Goal: Complete application form: Complete application form

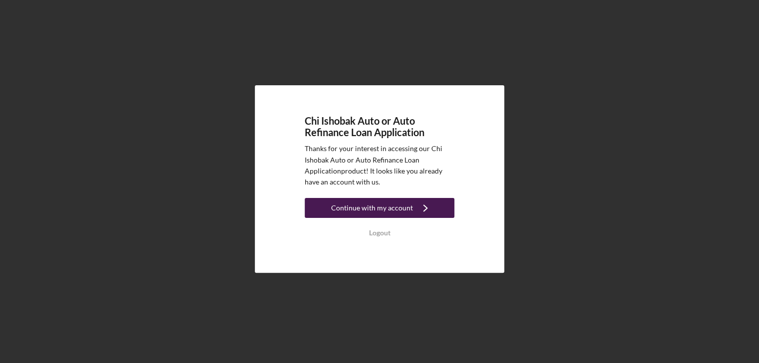
click at [377, 210] on div "Continue with my account" at bounding box center [372, 208] width 82 height 20
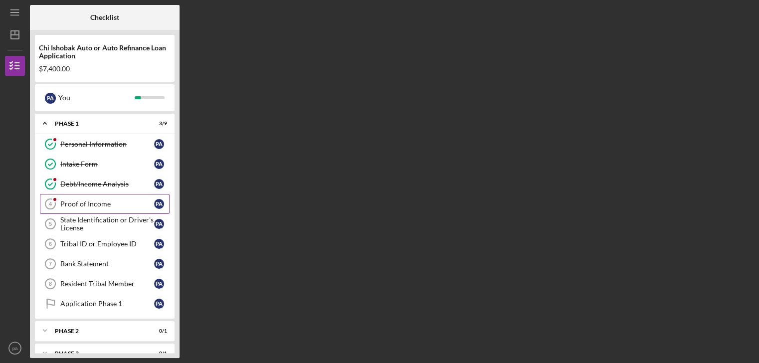
click at [86, 200] on div "Proof of Income" at bounding box center [107, 204] width 94 height 8
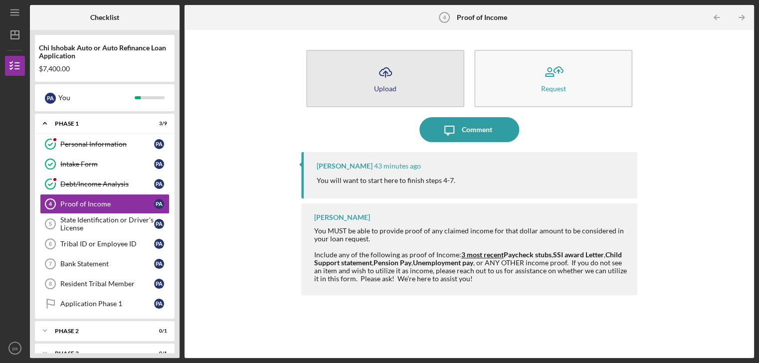
click at [379, 72] on icon "Icon/Upload" at bounding box center [385, 72] width 25 height 25
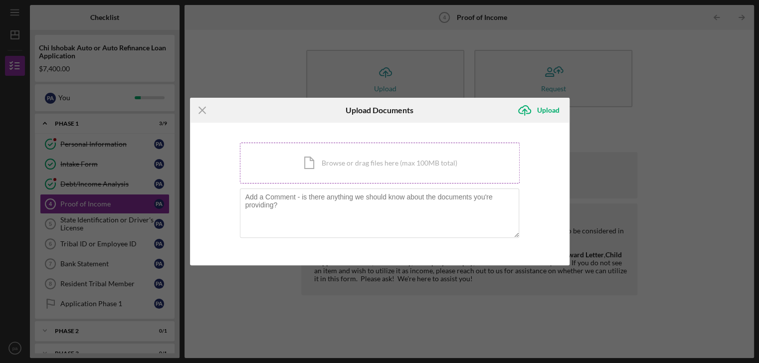
click at [310, 169] on div "Icon/Document Browse or drag files here (max 100MB total) Tap to choose files o…" at bounding box center [380, 163] width 280 height 41
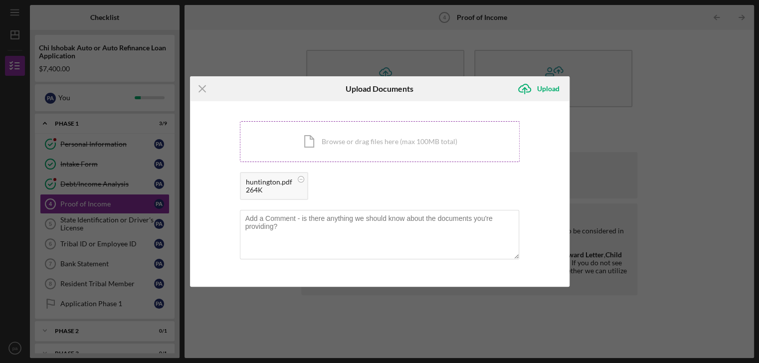
click at [363, 137] on div "Icon/Document Browse or drag files here (max 100MB total) Tap to choose files o…" at bounding box center [380, 141] width 280 height 41
drag, startPoint x: 420, startPoint y: 302, endPoint x: 341, endPoint y: 215, distance: 117.8
click at [341, 215] on div "Icon/Menu Close Upload Documents Icon/Upload Upload You're uploading documents …" at bounding box center [379, 181] width 759 height 363
click at [346, 134] on div "Icon/Document Browse or drag files here (max 100MB total) Tap to choose files o…" at bounding box center [380, 141] width 280 height 41
click at [386, 179] on circle at bounding box center [389, 179] width 6 height 6
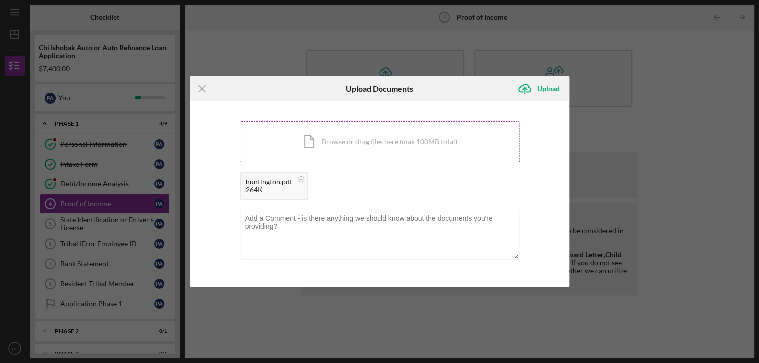
click at [351, 129] on div "Icon/Document Browse or drag files here (max 100MB total) Tap to choose files o…" at bounding box center [380, 141] width 280 height 41
click at [524, 93] on icon "Icon/Upload" at bounding box center [524, 88] width 25 height 25
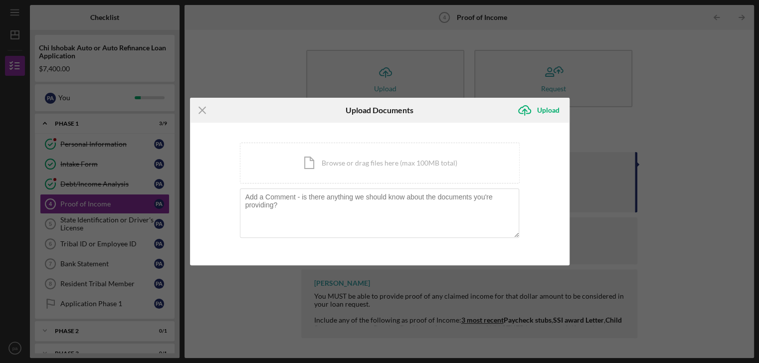
click at [638, 123] on div "Icon/Menu Close Upload Documents Icon/Upload Upload You're uploading documents …" at bounding box center [379, 181] width 759 height 363
click at [339, 159] on div "Icon/Document Browse or drag files here (max 100MB total) Tap to choose files o…" at bounding box center [380, 163] width 280 height 41
click at [379, 162] on div "Icon/Document Browse or drag files here (max 100MB total) Tap to choose files o…" at bounding box center [380, 163] width 280 height 41
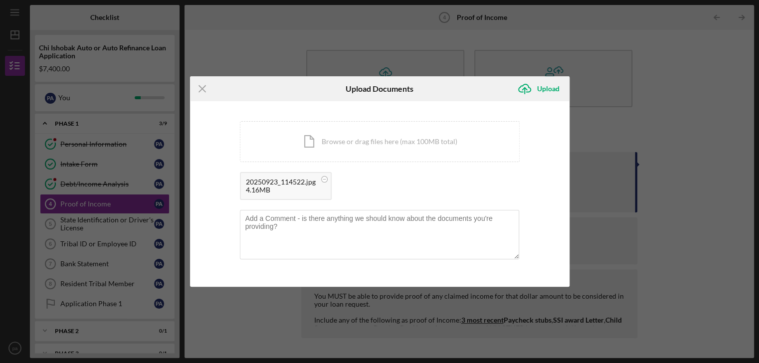
click at [288, 191] on div "4.16MB" at bounding box center [281, 190] width 70 height 8
click at [299, 179] on div "20250923_114522.jpg" at bounding box center [281, 182] width 70 height 8
click at [209, 36] on div "Icon/Menu Close Upload Documents Icon/Upload Upload You're uploading documents …" at bounding box center [379, 181] width 759 height 363
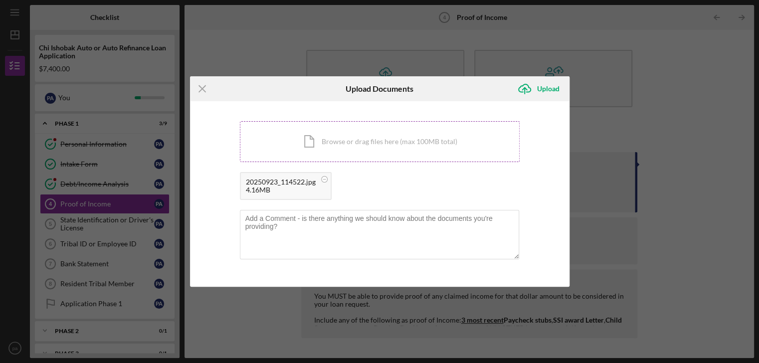
click at [354, 132] on div "Icon/Document Browse or drag files here (max 100MB total) Tap to choose files o…" at bounding box center [380, 141] width 280 height 41
click at [289, 190] on div "4.16MB" at bounding box center [281, 190] width 70 height 8
click at [291, 221] on textarea at bounding box center [379, 234] width 279 height 49
type textarea "SocSec ducument"
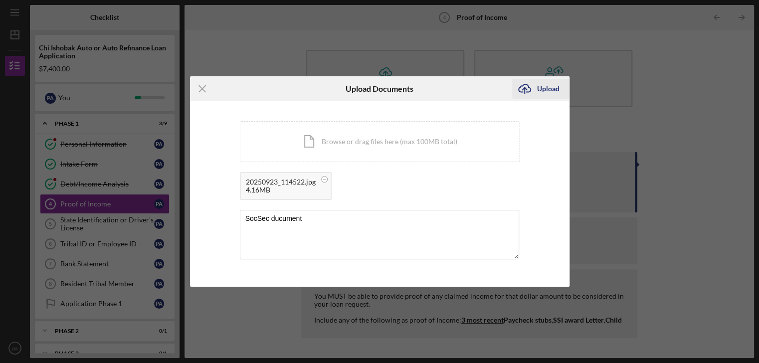
click at [527, 90] on icon "Icon/Upload" at bounding box center [524, 88] width 25 height 25
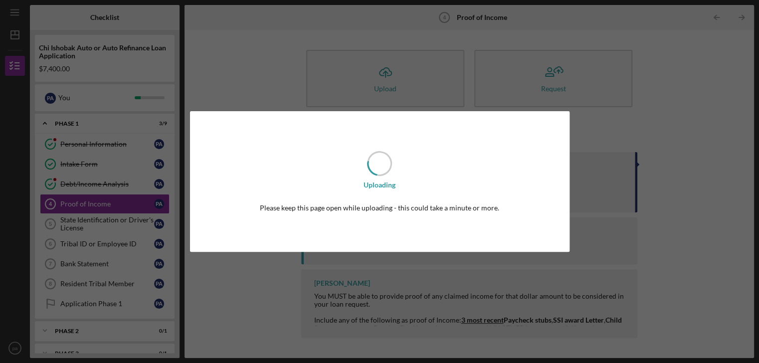
click at [527, 90] on div "Uploading Please keep this page open while uploading - this could take a minute…" at bounding box center [379, 181] width 759 height 363
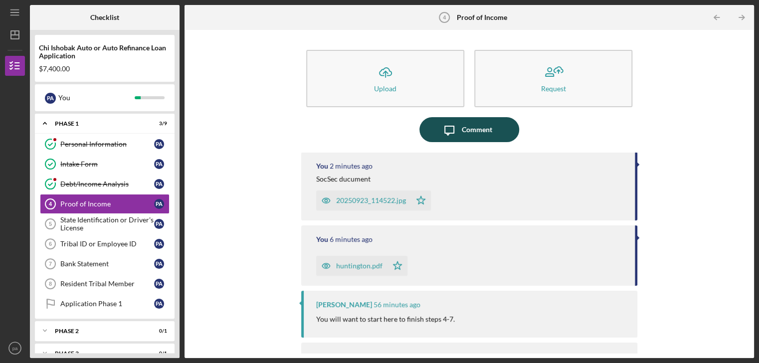
click at [465, 128] on div "Comment" at bounding box center [477, 129] width 30 height 25
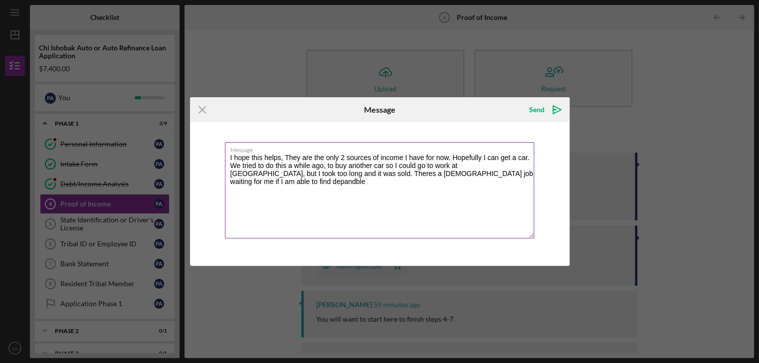
click at [502, 173] on textarea "I hope this helps, They are the only 2 sources of income I have for now. Hopefu…" at bounding box center [379, 190] width 309 height 96
click at [512, 174] on textarea "I hope this helps, They are the only 2 sources of income I have for now. Hopefu…" at bounding box center [379, 190] width 309 height 96
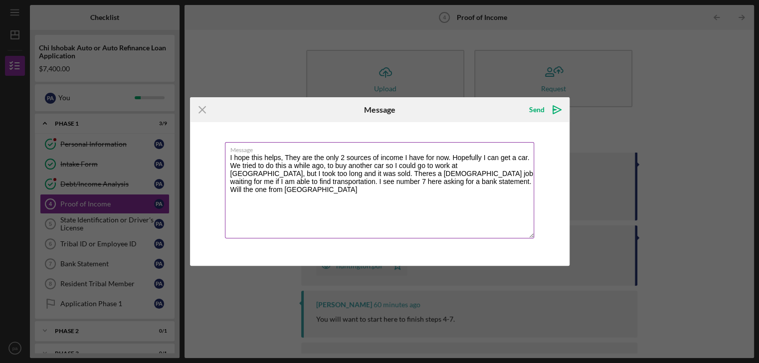
click at [455, 184] on textarea "I hope this helps, They are the only 2 sources of income I have for now. Hopefu…" at bounding box center [379, 190] width 309 height 96
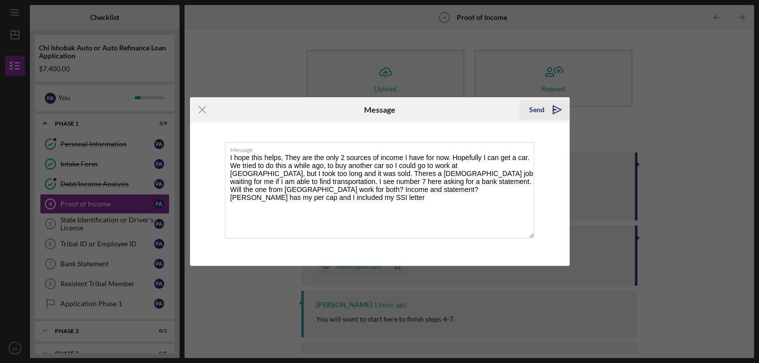
type textarea "I hope this helps, They are the only 2 sources of income I have for now. Hopefu…"
click at [556, 109] on icon "Icon/icon-invite-send" at bounding box center [556, 109] width 25 height 25
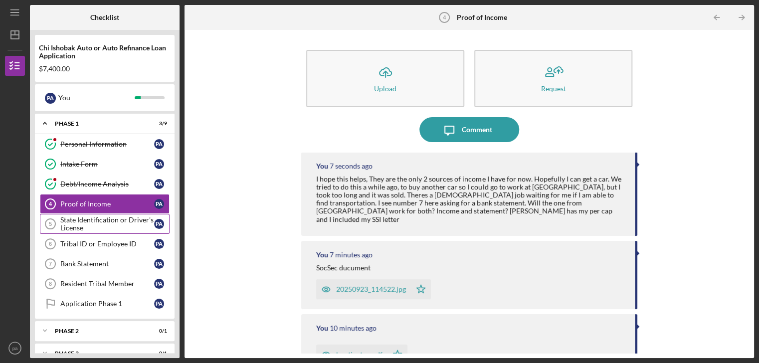
click at [77, 221] on div "State Identification or Driver's License" at bounding box center [107, 224] width 94 height 16
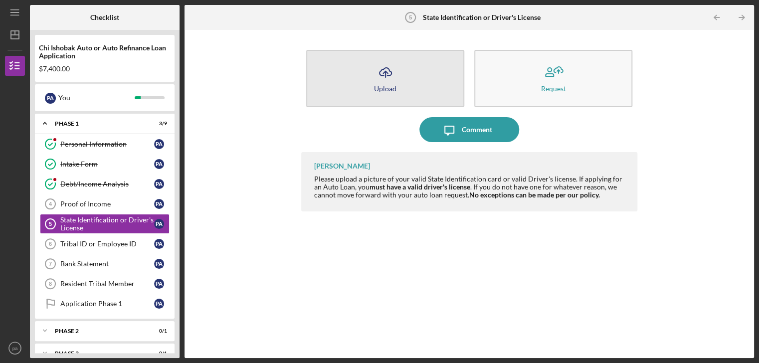
click at [386, 87] on div "Upload" at bounding box center [385, 88] width 22 height 7
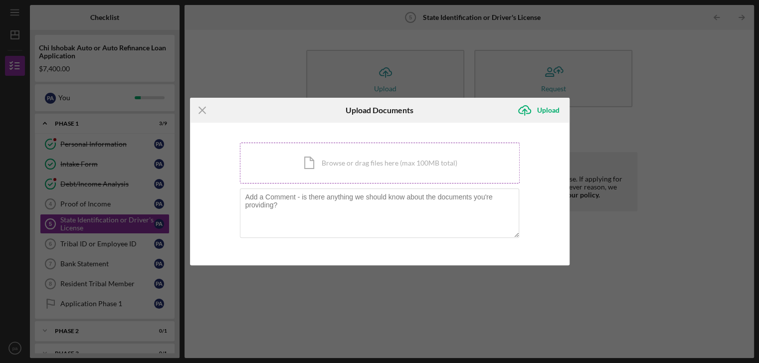
click at [373, 159] on div "Icon/Document Browse or drag files here (max 100MB total) Tap to choose files o…" at bounding box center [380, 163] width 280 height 41
click at [345, 149] on div "Icon/Document Browse or drag files here (max 100MB total) Tap to choose files o…" at bounding box center [380, 163] width 280 height 41
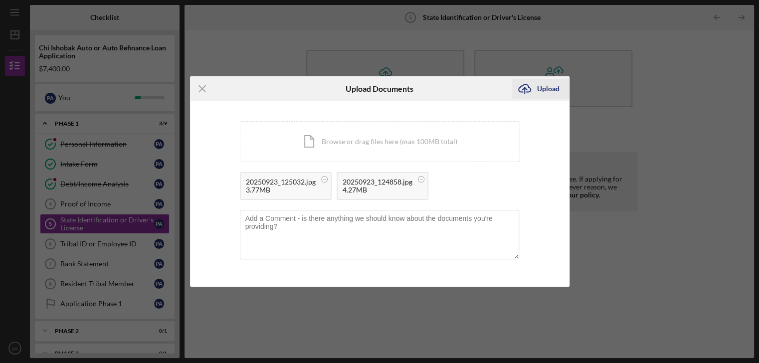
click at [519, 91] on icon "Icon/Upload" at bounding box center [524, 88] width 25 height 25
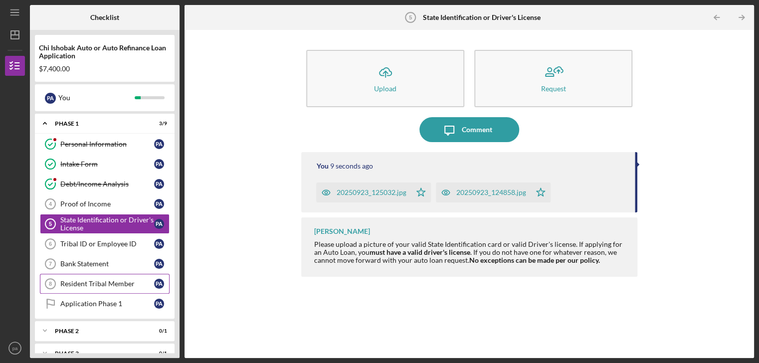
click at [96, 281] on div "Resident Tribal Member" at bounding box center [107, 284] width 94 height 8
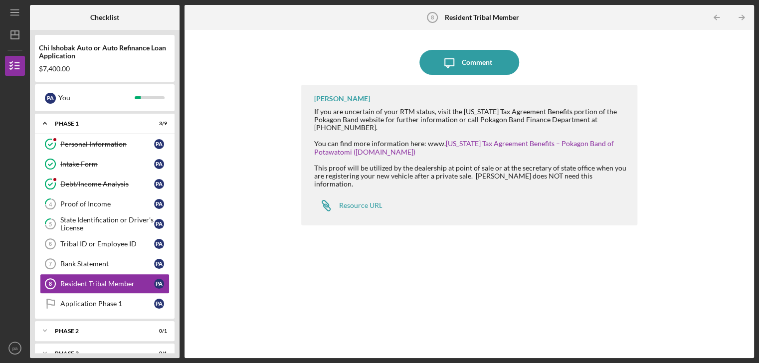
click at [267, 34] on div "Icon/Message Comment [PERSON_NAME] If you are uncertain of your RTM status, vis…" at bounding box center [468, 194] width 569 height 328
click at [84, 203] on div "Proof of Income" at bounding box center [107, 204] width 94 height 8
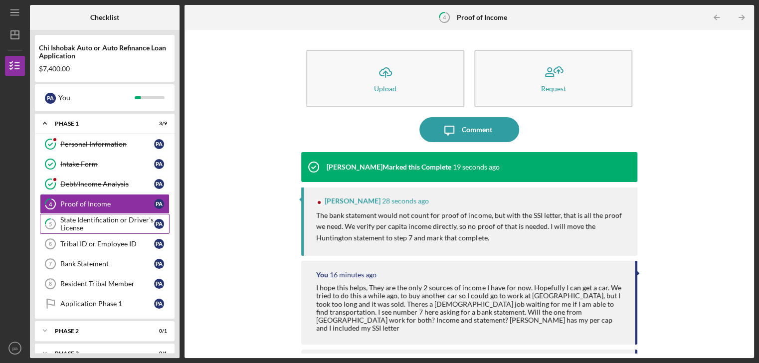
click at [62, 225] on div "State Identification or Driver's License" at bounding box center [107, 224] width 94 height 16
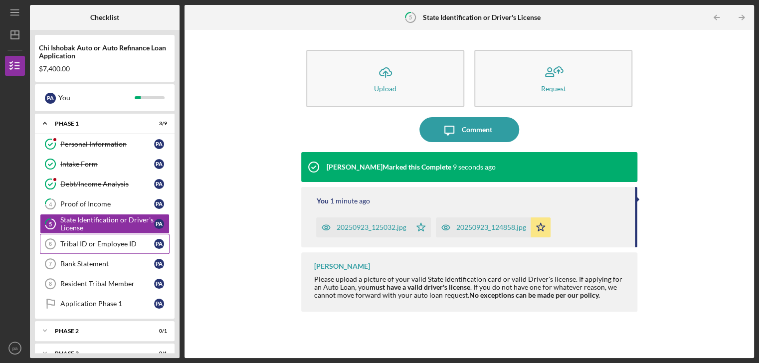
click at [59, 245] on icon "Tribal ID or Employee ID 6" at bounding box center [50, 243] width 25 height 25
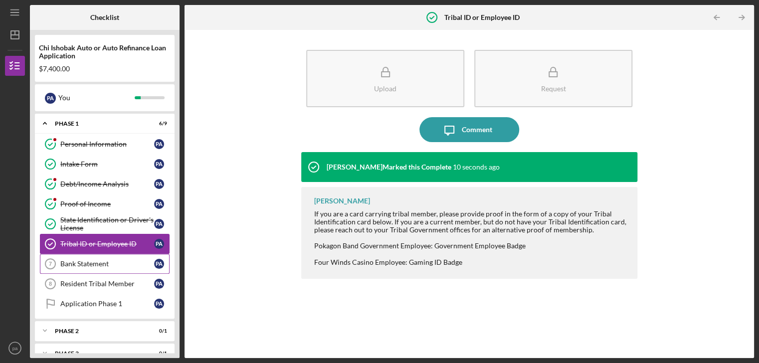
click at [81, 262] on div "Bank Statement" at bounding box center [107, 264] width 94 height 8
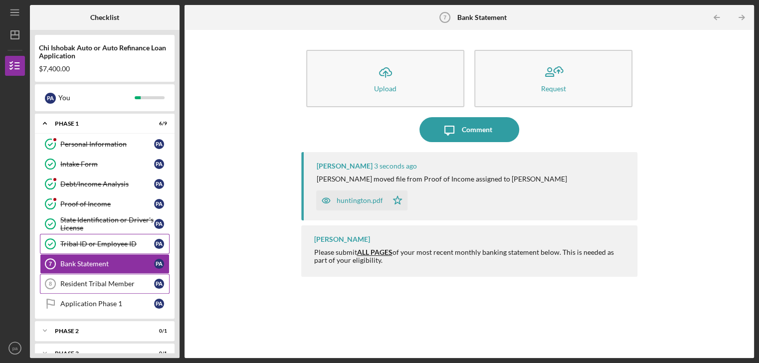
click at [83, 280] on div "Resident Tribal Member" at bounding box center [107, 284] width 94 height 8
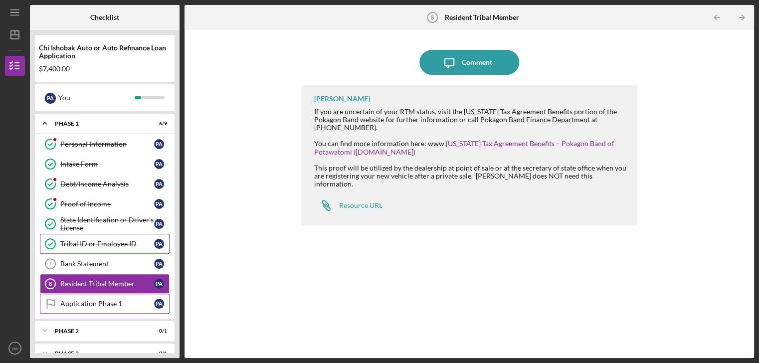
click at [90, 302] on div "Application Phase 1" at bounding box center [107, 304] width 94 height 8
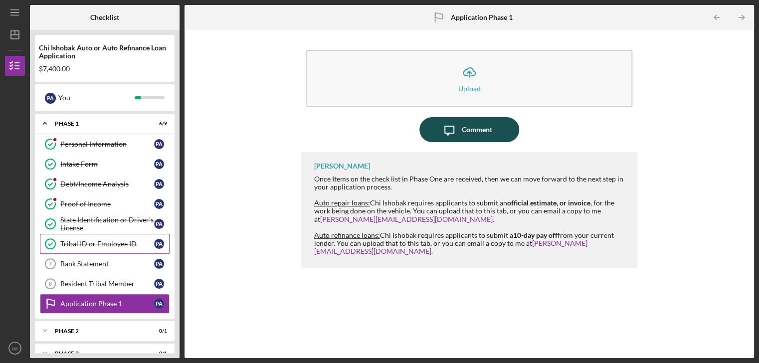
click at [465, 133] on div "Comment" at bounding box center [477, 129] width 30 height 25
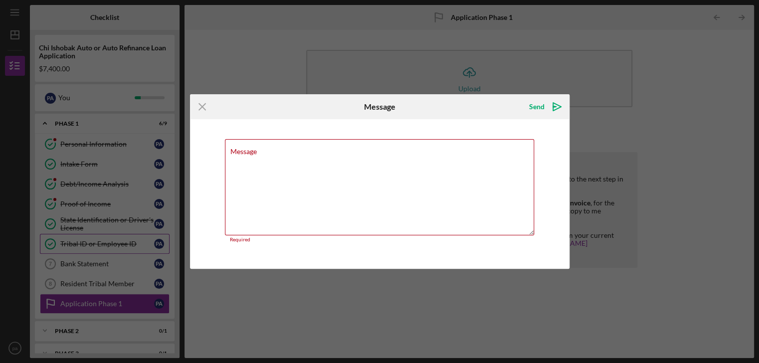
click at [314, 309] on div "Icon/Menu Close Message Send Icon/icon-invite-send Message Required Cancel Send…" at bounding box center [379, 181] width 759 height 363
click at [203, 106] on line at bounding box center [202, 107] width 6 height 6
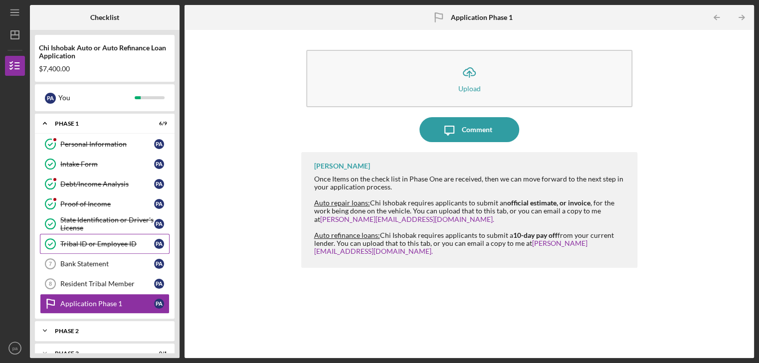
click at [70, 329] on div "Phase 2" at bounding box center [108, 331] width 107 height 6
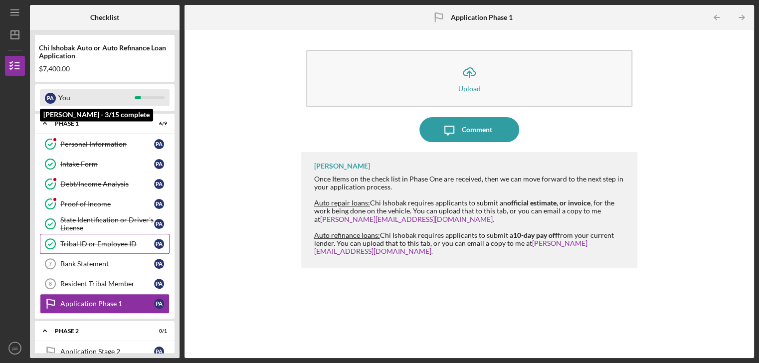
click at [113, 91] on div "You" at bounding box center [96, 97] width 76 height 17
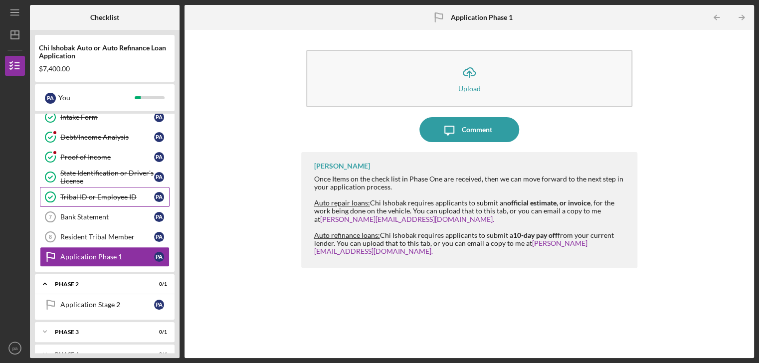
scroll to position [61, 0]
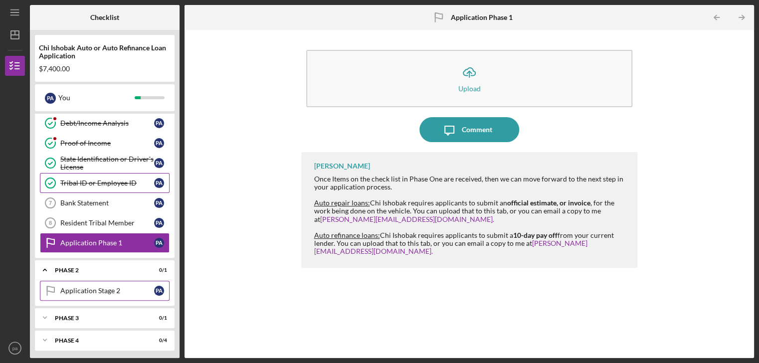
click at [82, 289] on div "Application Stage 2" at bounding box center [107, 291] width 94 height 8
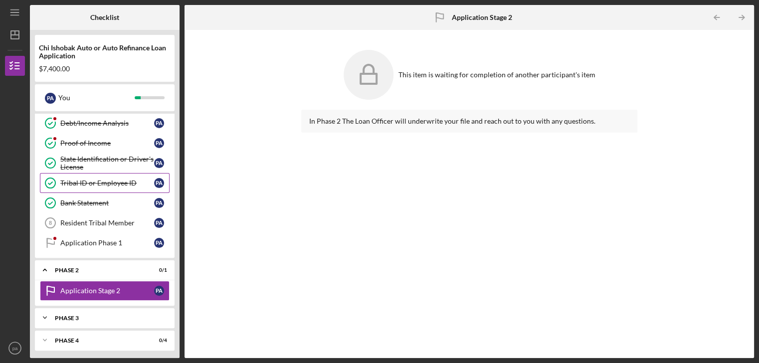
click at [63, 312] on div "Icon/Expander Phase 3 0 / 1" at bounding box center [105, 318] width 140 height 20
click at [110, 219] on div "Resident Tribal Member" at bounding box center [107, 223] width 94 height 8
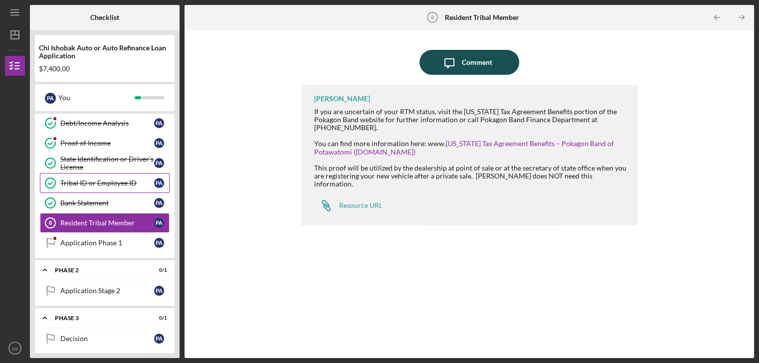
click at [450, 65] on icon "Icon/Message" at bounding box center [449, 62] width 25 height 25
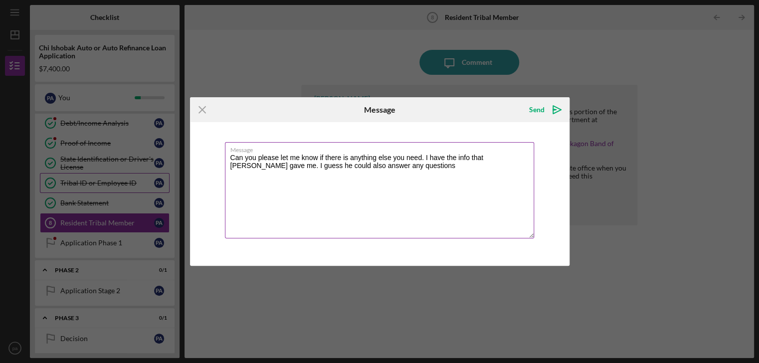
click at [399, 167] on textarea "Can you please let me know if there is anything else you need. I have the info …" at bounding box center [379, 190] width 309 height 96
type textarea "Can you please let me know if there is anything else you need. I have the info …"
click at [449, 153] on label "Message" at bounding box center [382, 148] width 304 height 11
click at [449, 153] on textarea "Can you please let me know if there is anything else you need. I have the info …" at bounding box center [379, 190] width 309 height 96
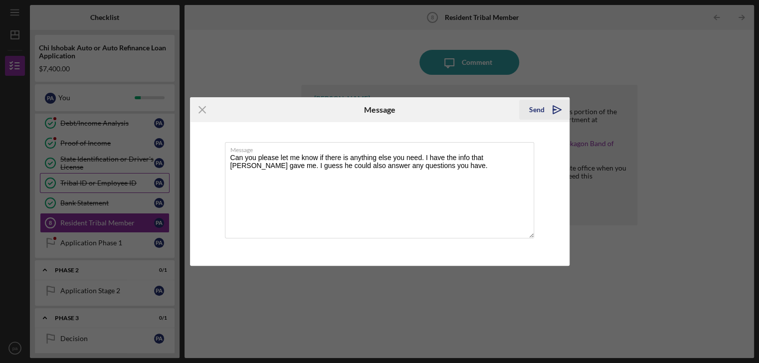
click at [555, 107] on polygon "submit" at bounding box center [557, 110] width 8 height 8
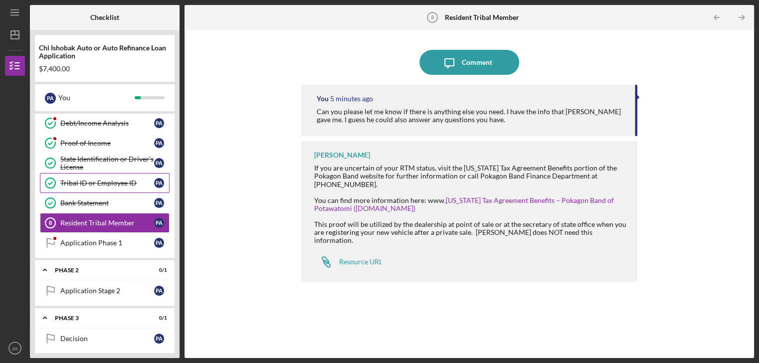
click at [590, 45] on div at bounding box center [469, 47] width 336 height 5
